Goal: Transaction & Acquisition: Purchase product/service

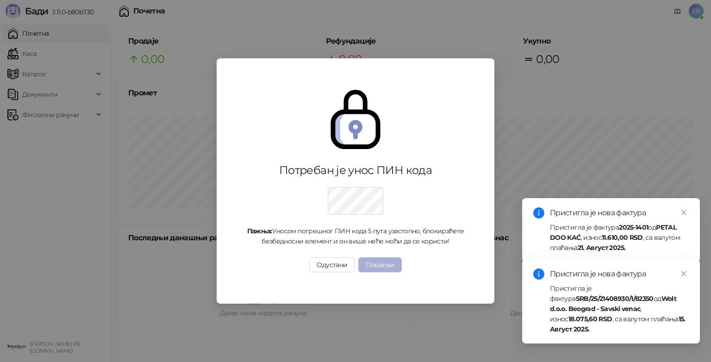
click at [372, 263] on button "Пошаљи" at bounding box center [379, 264] width 43 height 15
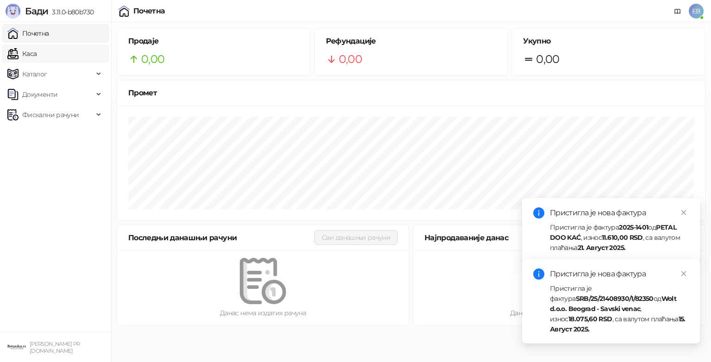
click at [37, 50] on link "Каса" at bounding box center [21, 53] width 29 height 19
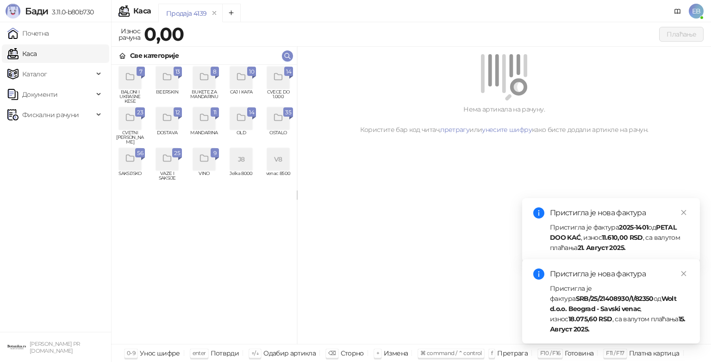
click at [278, 72] on icon "grid" at bounding box center [278, 77] width 11 height 11
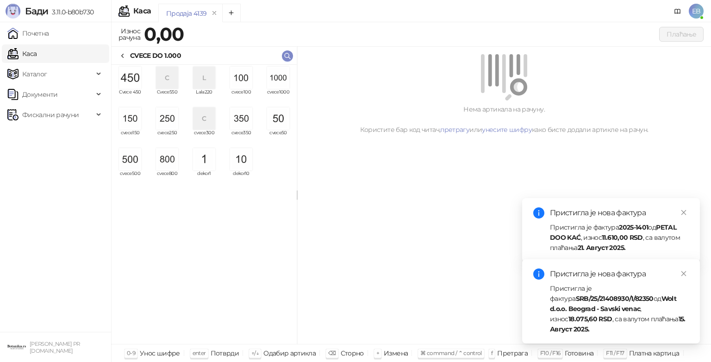
click at [278, 75] on img "grid" at bounding box center [278, 78] width 22 height 22
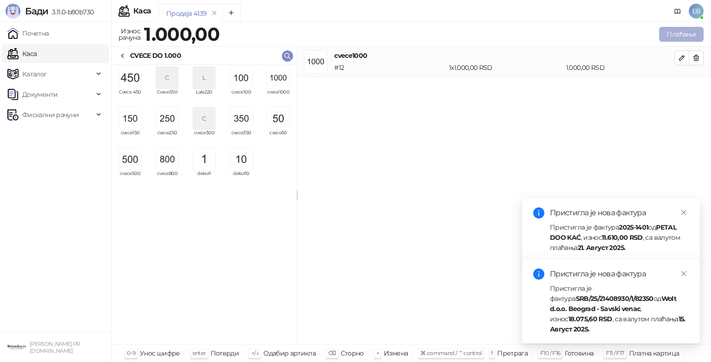
click at [671, 37] on button "Плаћање" at bounding box center [681, 34] width 44 height 15
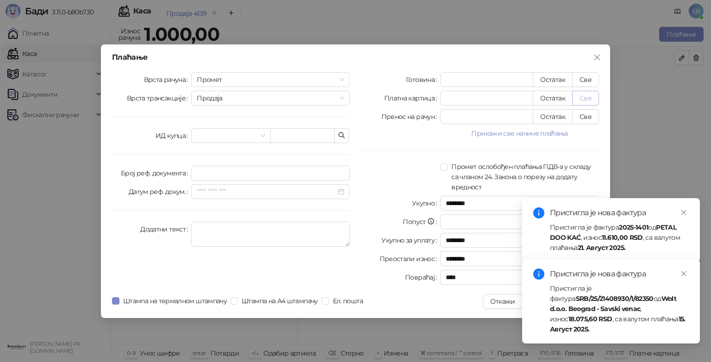
click at [584, 98] on button "Све" at bounding box center [585, 98] width 27 height 15
type input "****"
click at [682, 211] on icon "close" at bounding box center [683, 212] width 6 height 6
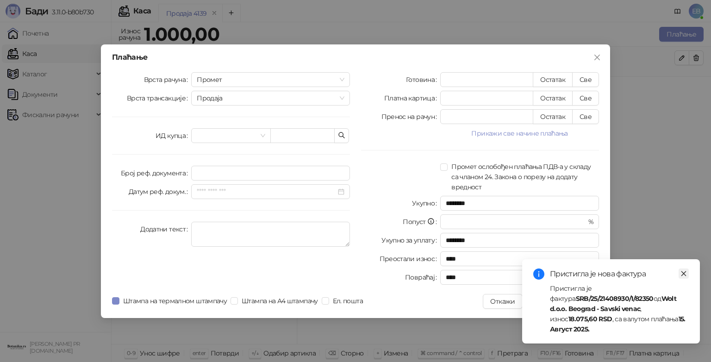
click at [683, 277] on icon "close" at bounding box center [683, 273] width 6 height 6
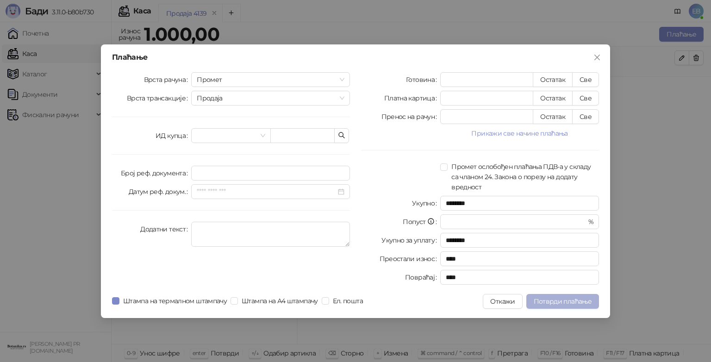
click at [575, 299] on span "Потврди плаћање" at bounding box center [563, 301] width 58 height 8
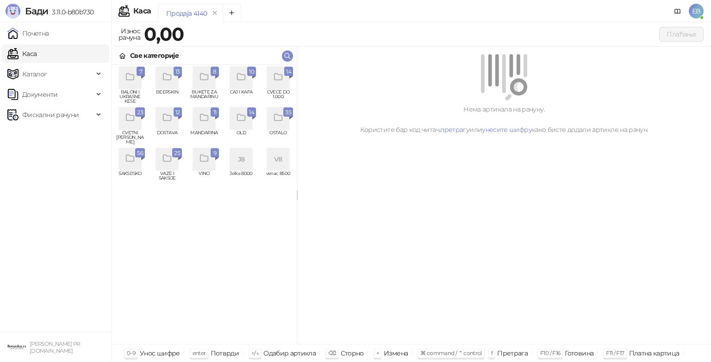
click at [278, 83] on div "grid" at bounding box center [278, 78] width 22 height 22
